Goal: Find specific page/section: Find specific page/section

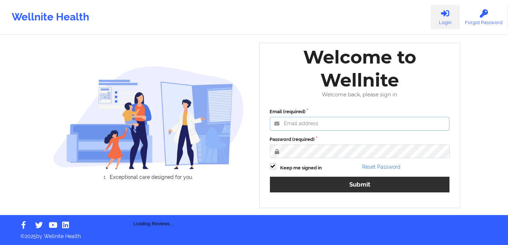
type input "[PERSON_NAME][EMAIL_ADDRESS][DOMAIN_NAME]"
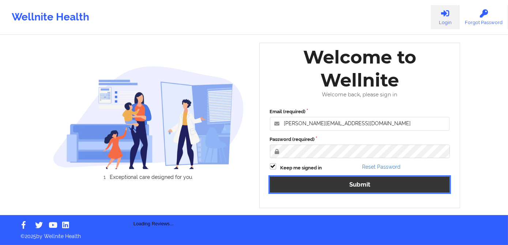
click at [297, 184] on button "Submit" at bounding box center [360, 185] width 180 height 16
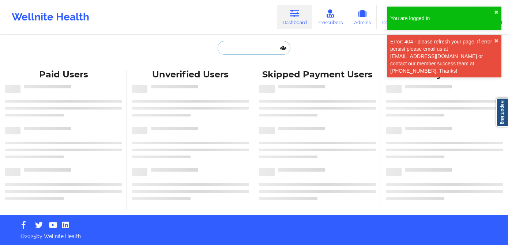
click at [238, 49] on input "text" at bounding box center [254, 48] width 72 height 14
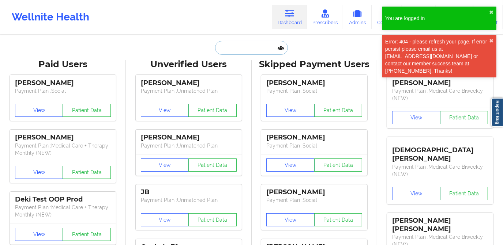
paste input "[PERSON_NAME]"
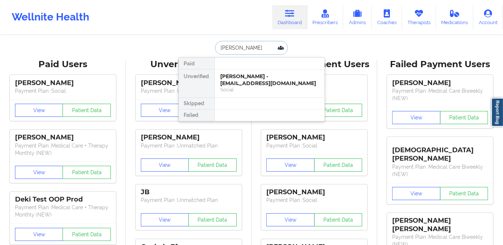
type input "[PERSON_NAME]"
click at [265, 47] on input "[PERSON_NAME]" at bounding box center [251, 48] width 72 height 14
click at [249, 85] on div "[PERSON_NAME] - [EMAIL_ADDRESS][DOMAIN_NAME]" at bounding box center [269, 80] width 98 height 14
